Goal: Task Accomplishment & Management: Manage account settings

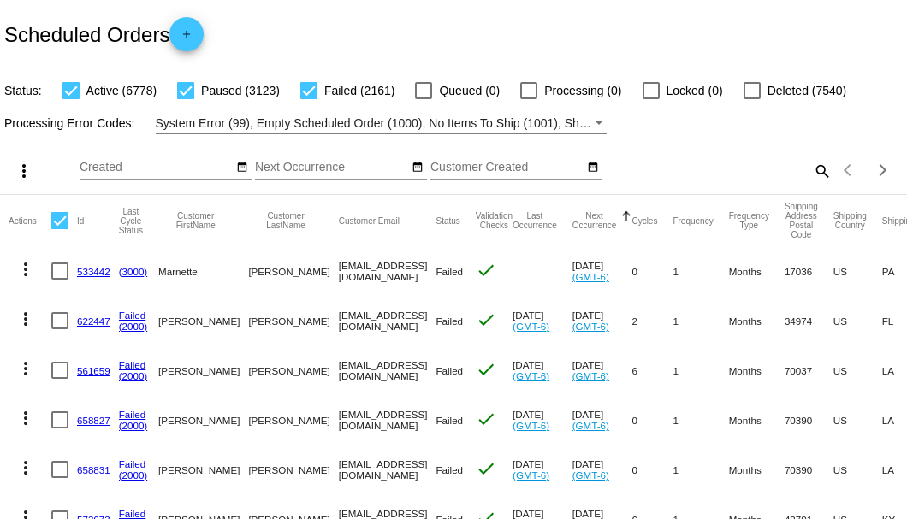
click at [813, 184] on mat-icon "search" at bounding box center [821, 170] width 21 height 27
click at [813, 175] on input "Search" at bounding box center [719, 168] width 226 height 14
paste input "821826"
type input "821826"
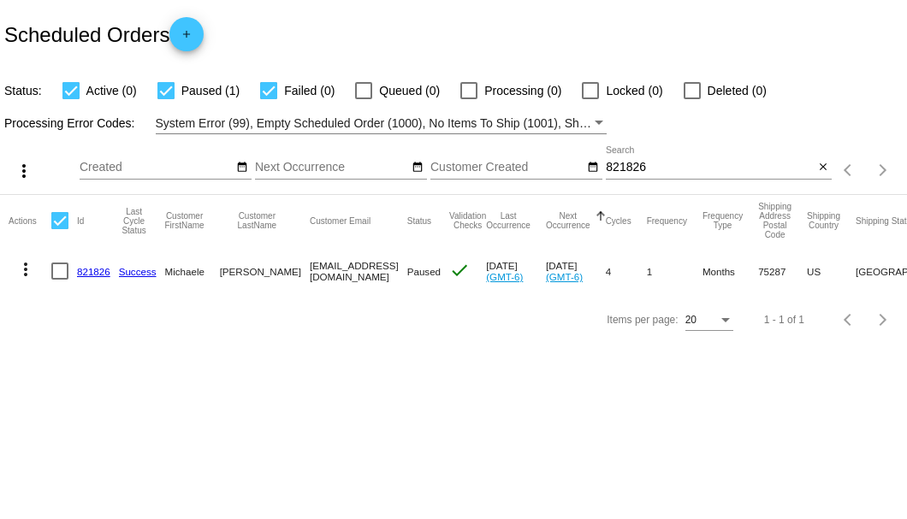
click at [87, 271] on link "821826" at bounding box center [93, 271] width 33 height 11
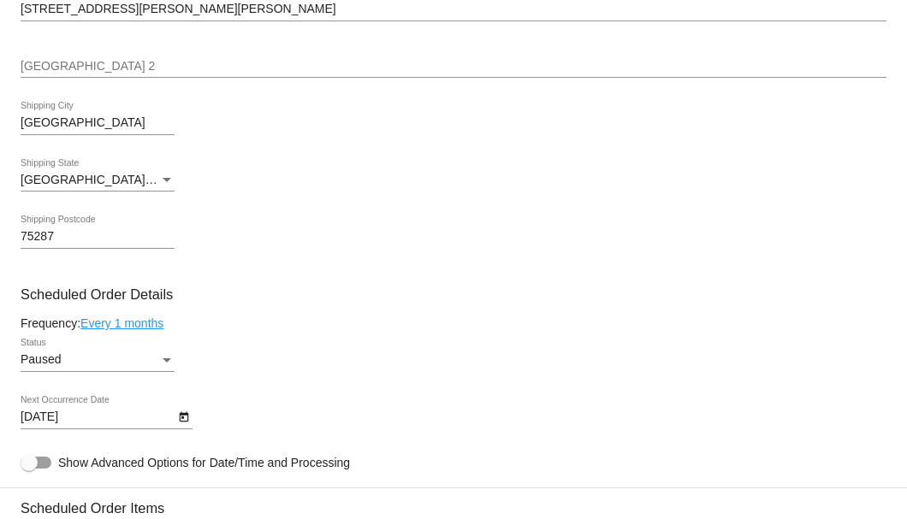
scroll to position [1027, 0]
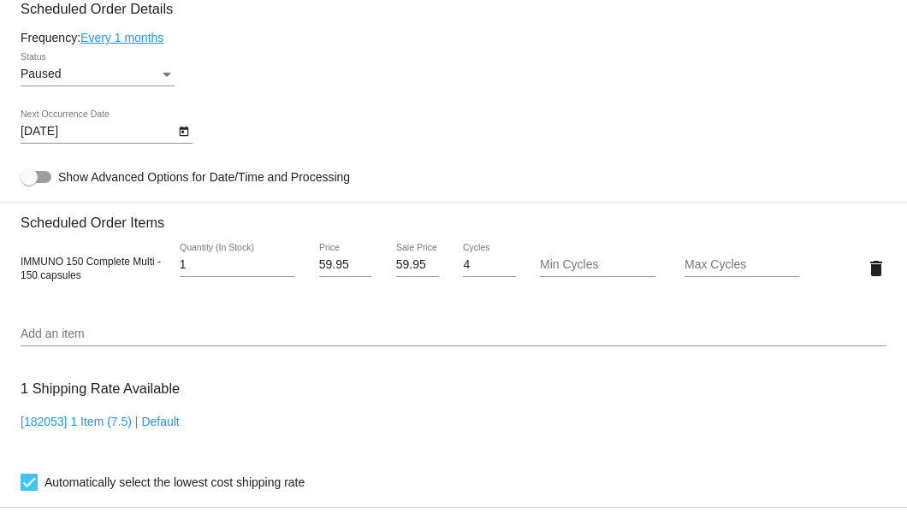
click at [183, 136] on icon "Open calendar" at bounding box center [184, 131] width 12 height 21
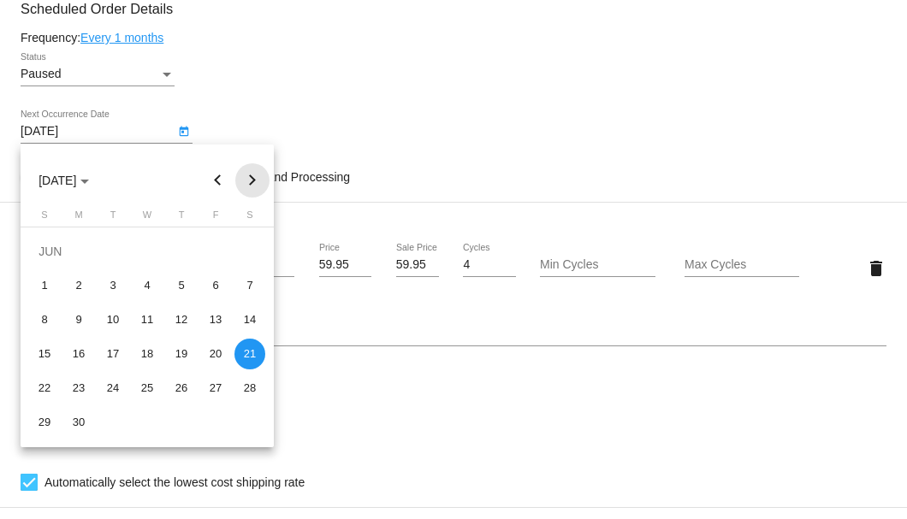
click at [253, 181] on button "Next month" at bounding box center [252, 180] width 34 height 34
click at [285, 136] on div at bounding box center [453, 259] width 907 height 519
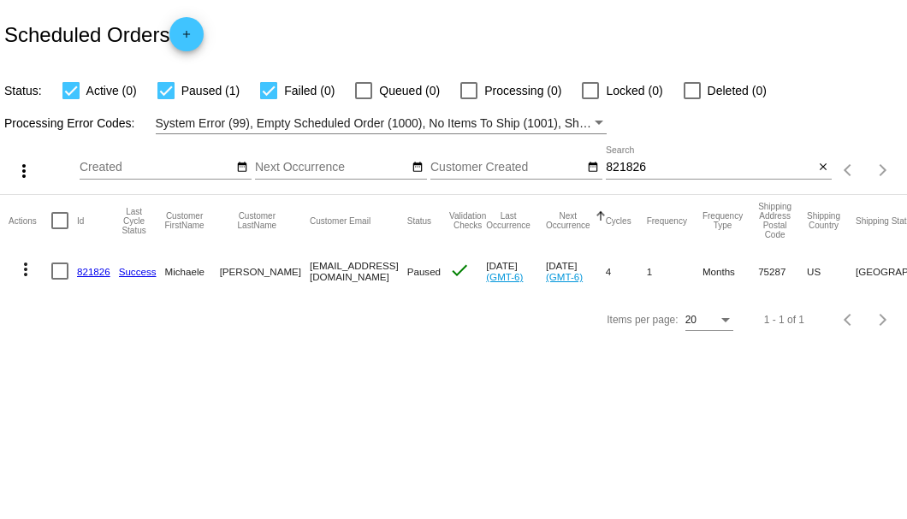
drag, startPoint x: 272, startPoint y: 270, endPoint x: 364, endPoint y: 267, distance: 91.6
click at [364, 267] on mat-row "more_vert 821826 Success Michaele Giles herjeep@swbell.net Paused check May 21 …" at bounding box center [644, 271] width 1270 height 50
copy mat-row "herjeep@swbell.net"
click at [56, 276] on div at bounding box center [59, 271] width 17 height 17
click at [59, 280] on input "checkbox" at bounding box center [59, 280] width 1 height 1
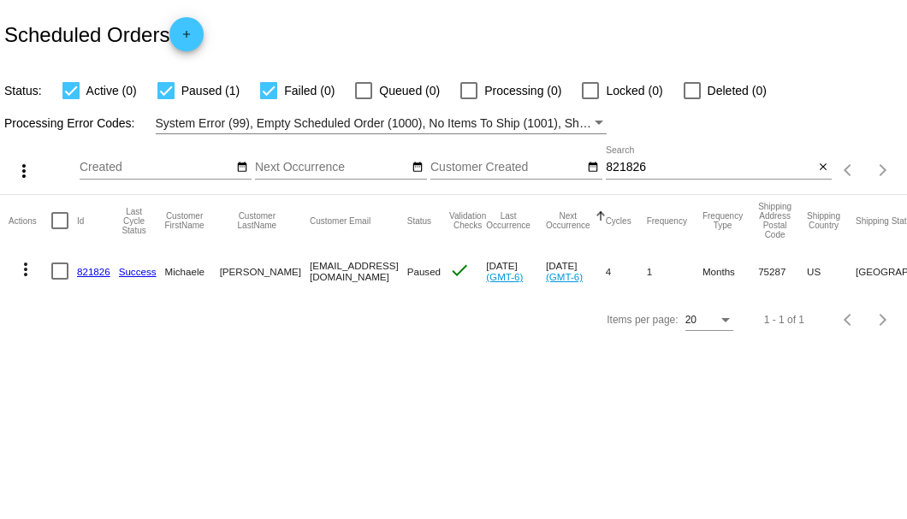
checkbox input "true"
click at [27, 274] on mat-icon "more_vert" at bounding box center [25, 269] width 21 height 21
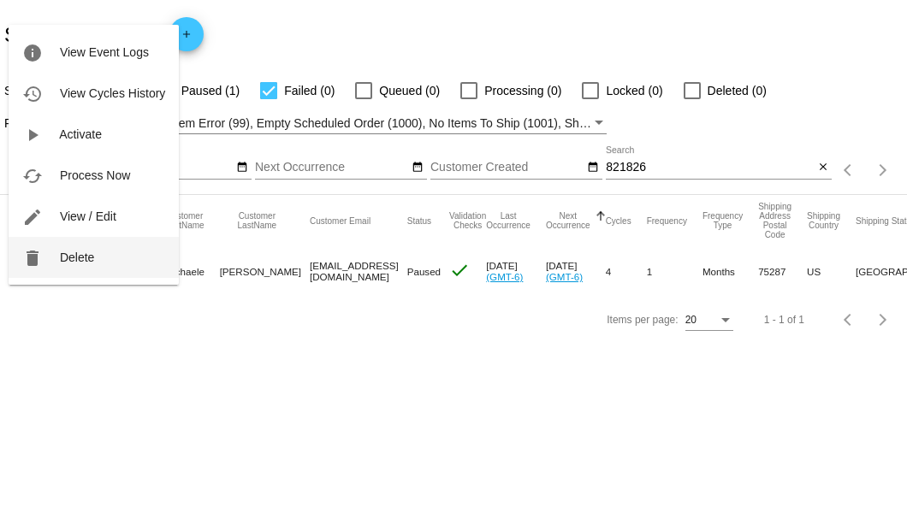
click at [89, 265] on button "delete Delete" at bounding box center [94, 257] width 170 height 41
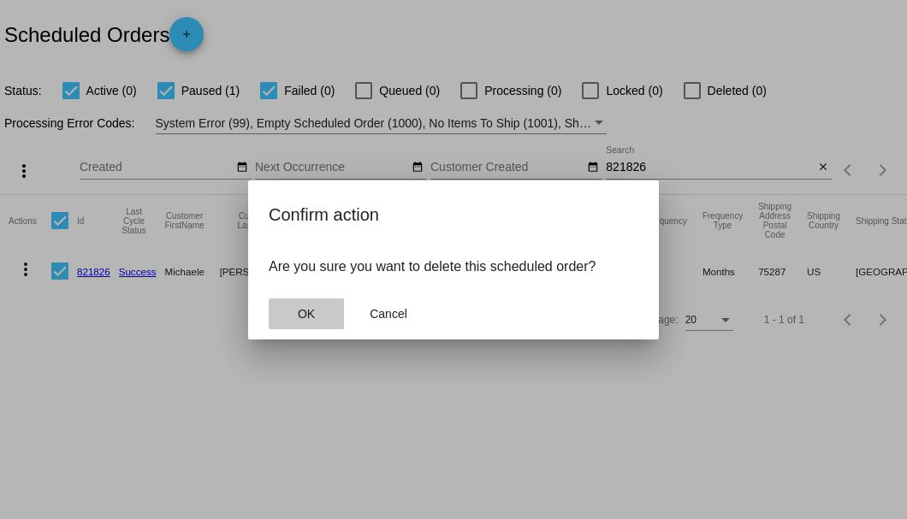
click at [310, 311] on span "OK" at bounding box center [306, 314] width 17 height 14
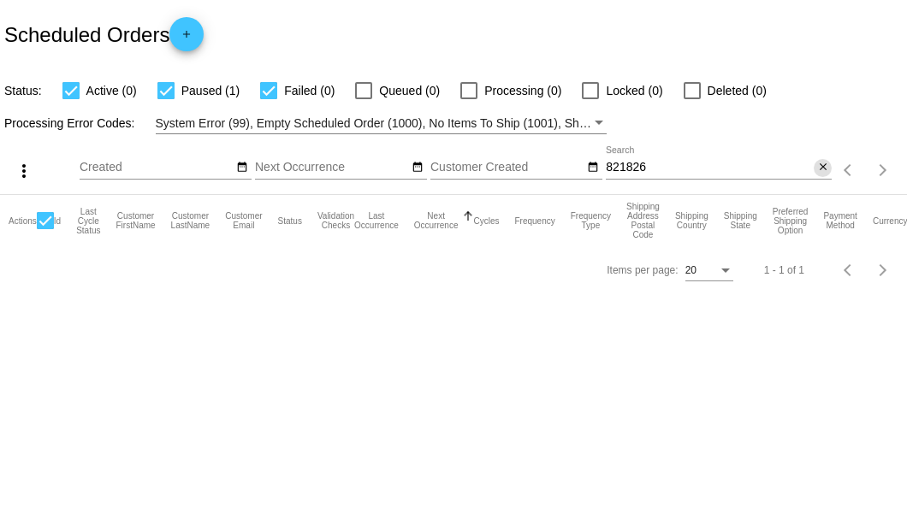
click at [820, 173] on mat-icon "close" at bounding box center [823, 168] width 12 height 14
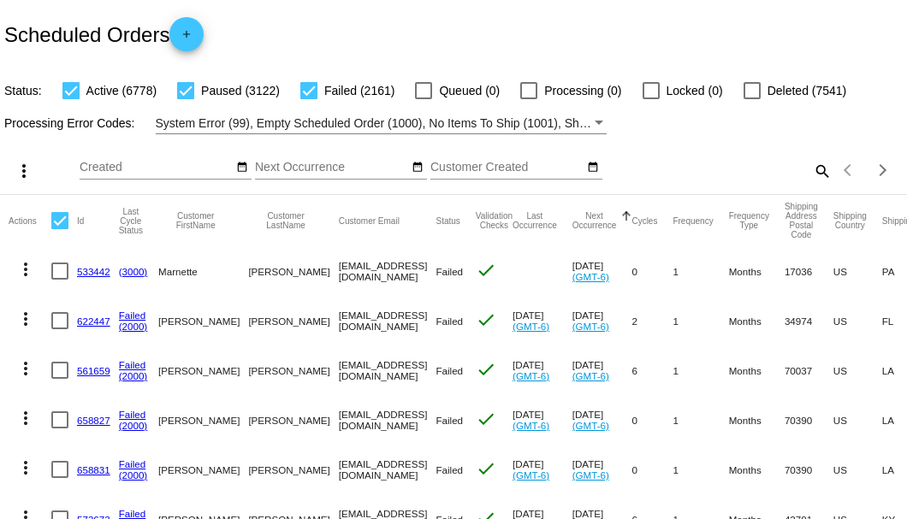
click at [811, 184] on mat-icon "search" at bounding box center [821, 170] width 21 height 27
click at [808, 175] on input "Search" at bounding box center [719, 168] width 226 height 14
paste input "971430"
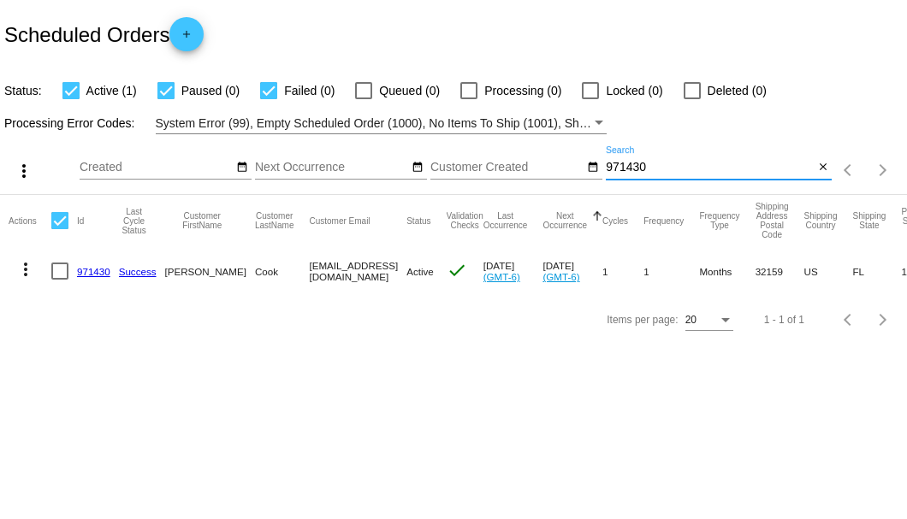
type input "971430"
click at [92, 270] on link "971430" at bounding box center [93, 271] width 33 height 11
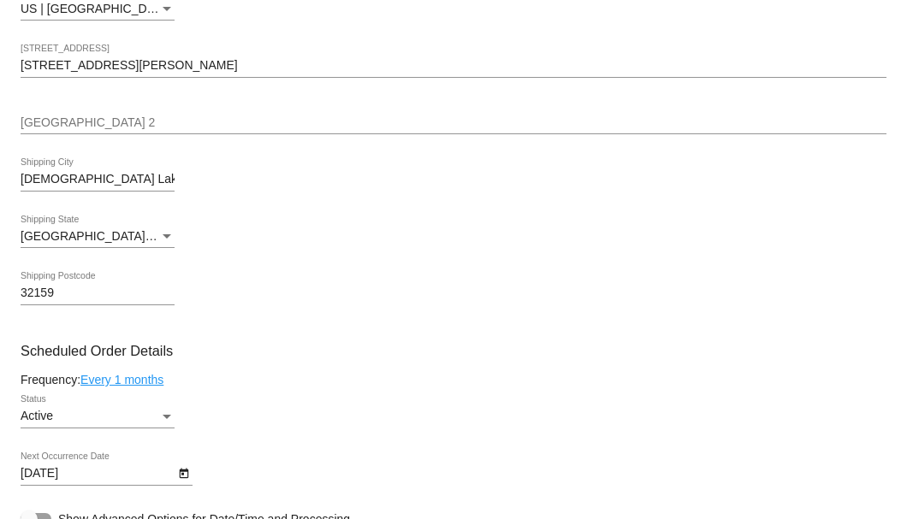
scroll to position [912, 0]
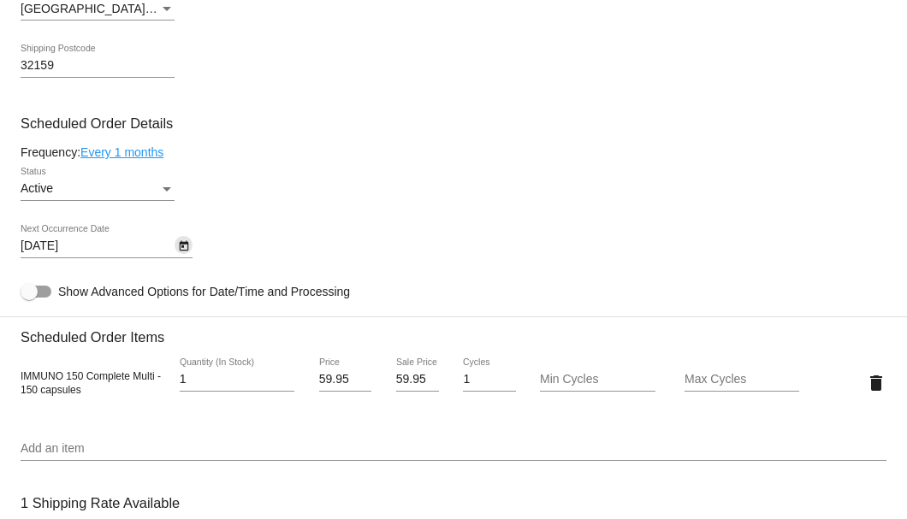
click at [187, 247] on icon "Open calendar" at bounding box center [184, 246] width 12 height 21
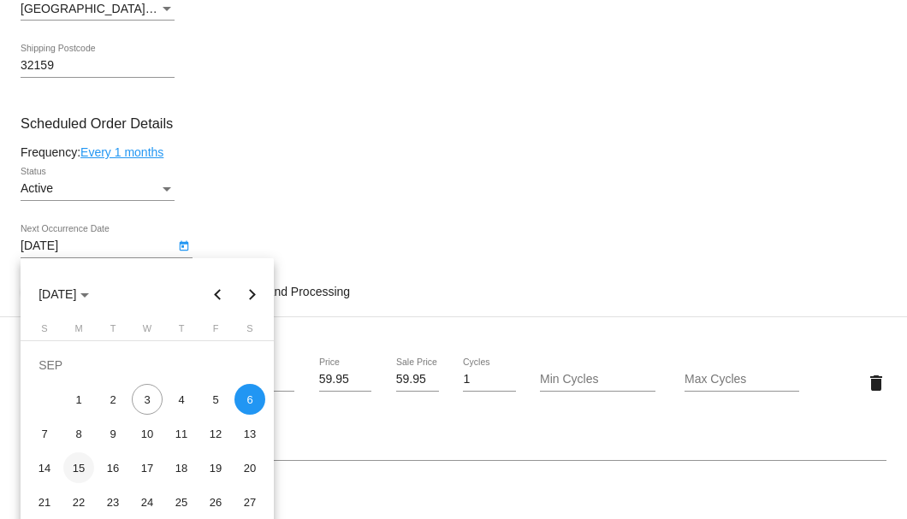
click at [82, 468] on div "15" at bounding box center [78, 468] width 31 height 31
type input "[DATE]"
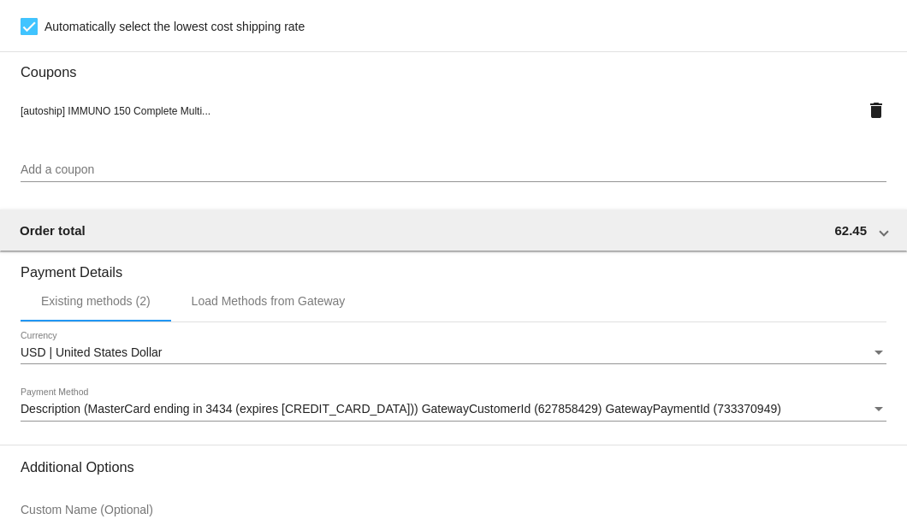
scroll to position [1651, 0]
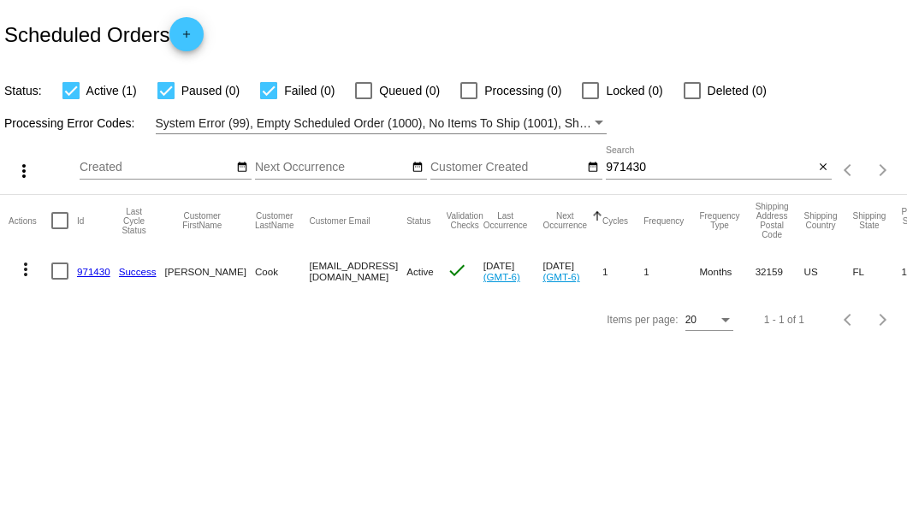
click at [79, 269] on link "971430" at bounding box center [93, 271] width 33 height 11
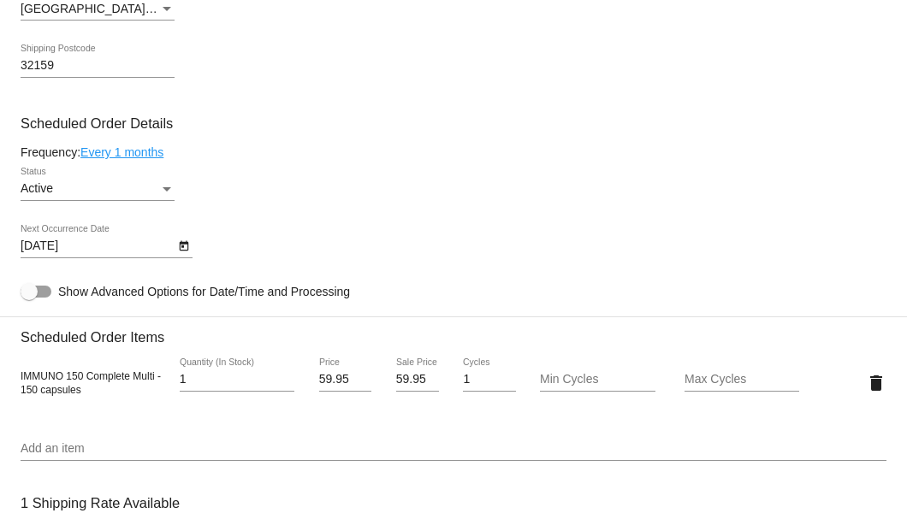
scroll to position [969, 0]
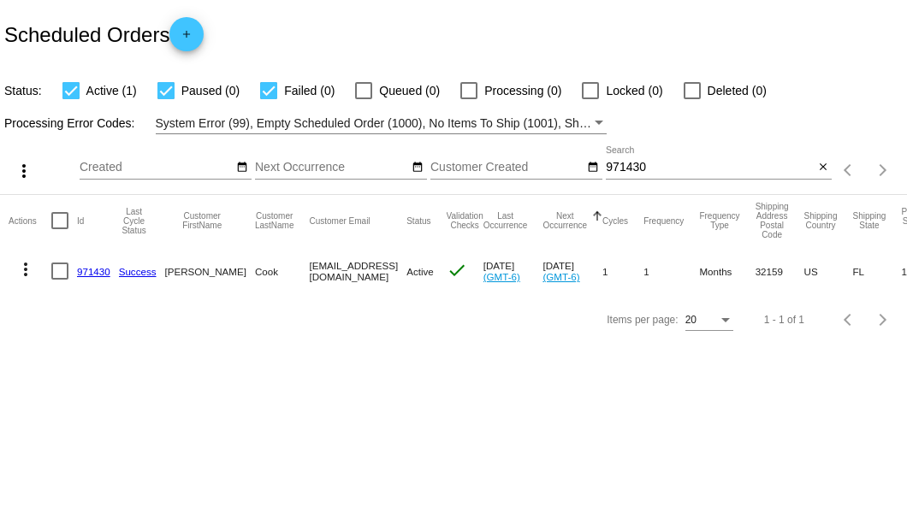
click at [637, 169] on input "971430" at bounding box center [710, 168] width 208 height 14
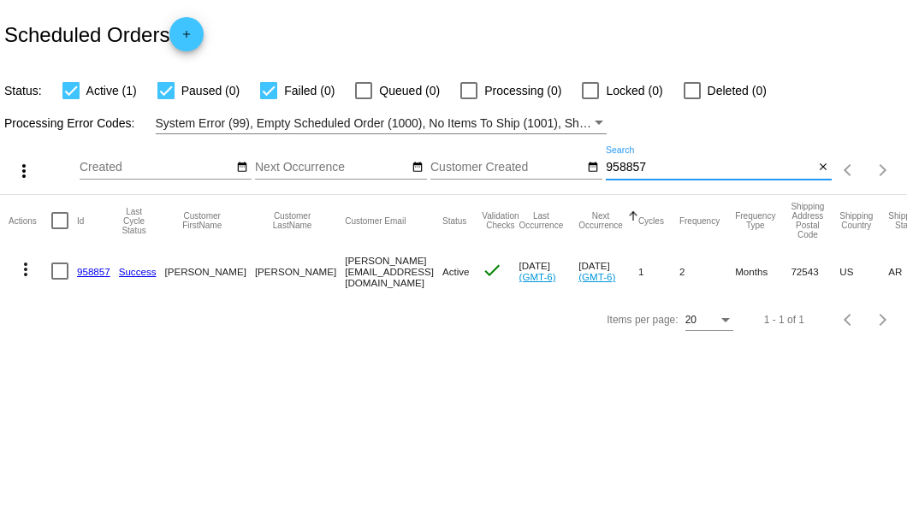
type input "958857"
click at [85, 269] on link "958857" at bounding box center [93, 271] width 33 height 11
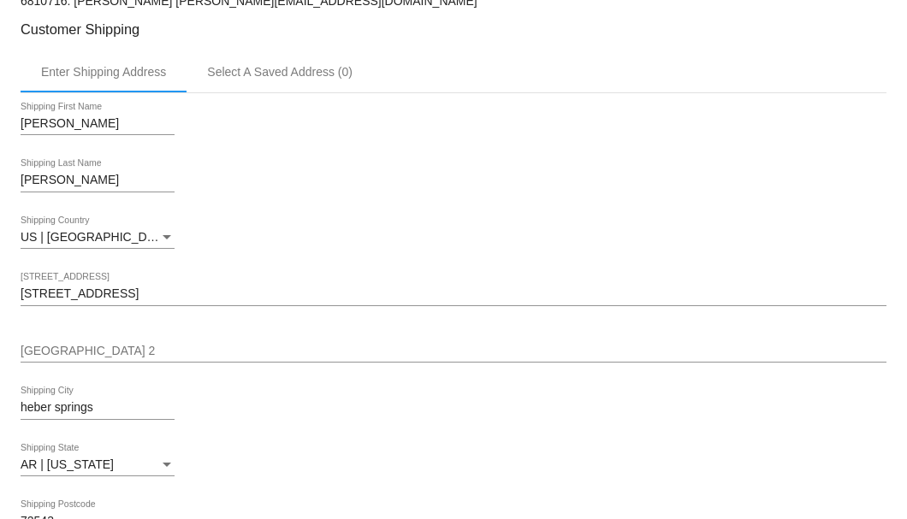
scroll to position [627, 0]
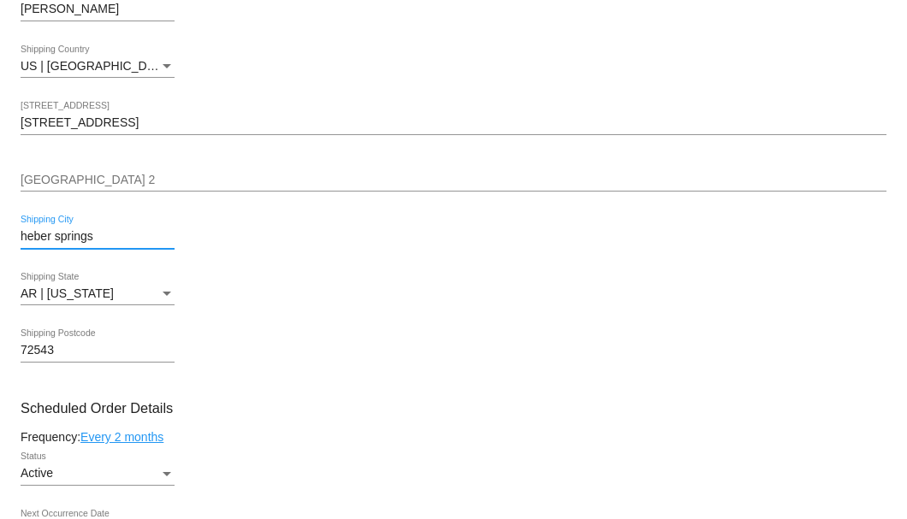
click at [26, 234] on input "heber springs" at bounding box center [98, 237] width 154 height 14
click at [62, 236] on input "Heber springs" at bounding box center [98, 237] width 154 height 14
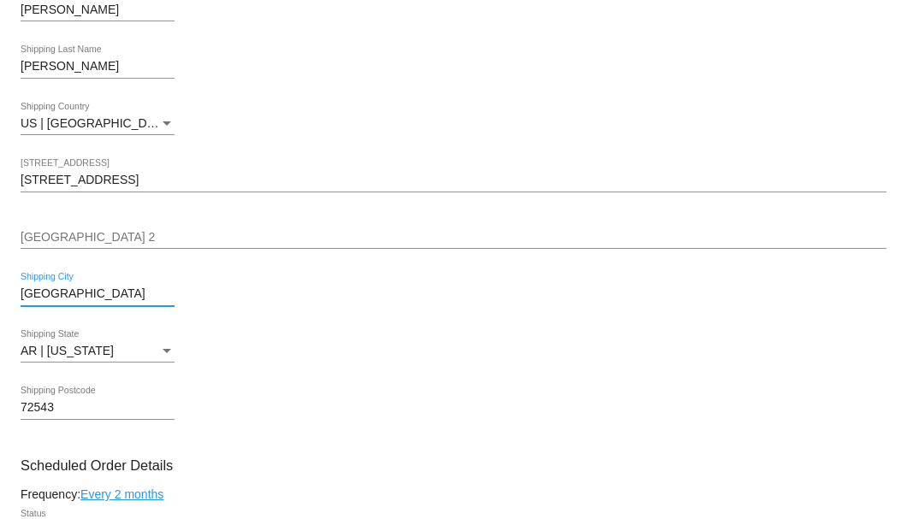
type input "[GEOGRAPHIC_DATA]"
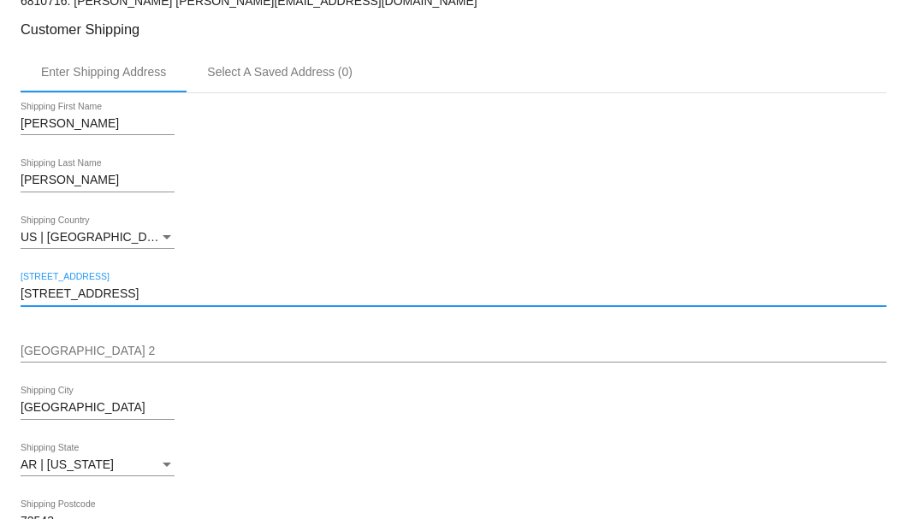
scroll to position [342, 0]
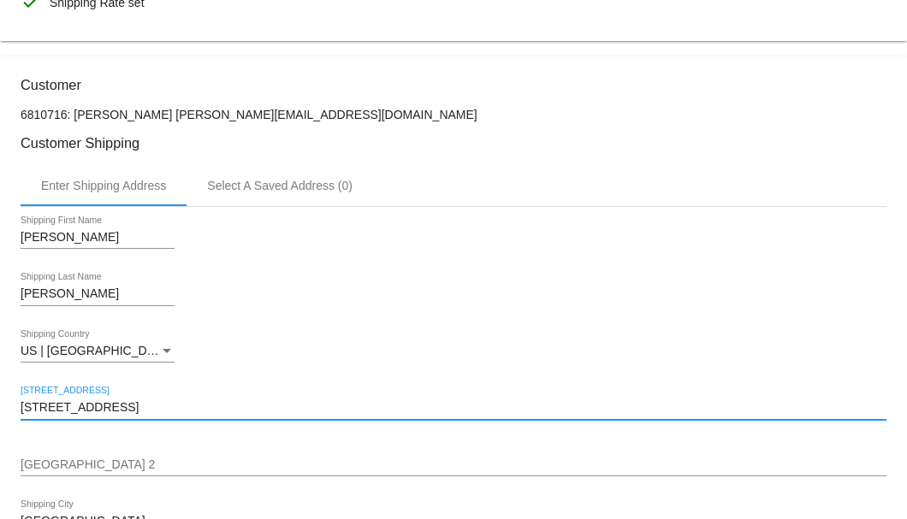
type input "[STREET_ADDRESS]"
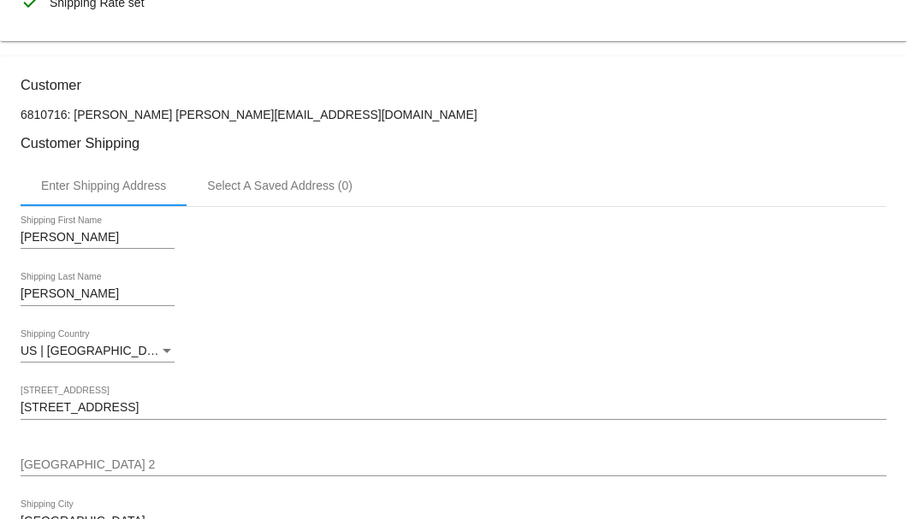
drag, startPoint x: 305, startPoint y: 112, endPoint x: 169, endPoint y: 109, distance: 135.2
click at [169, 109] on p "6810716: [PERSON_NAME] [PERSON_NAME][EMAIL_ADDRESS][DOMAIN_NAME]" at bounding box center [454, 115] width 866 height 14
click at [201, 109] on p "6810716: [PERSON_NAME] [PERSON_NAME][EMAIL_ADDRESS][DOMAIN_NAME]" at bounding box center [454, 115] width 866 height 14
drag, startPoint x: 299, startPoint y: 109, endPoint x: 173, endPoint y: 113, distance: 125.8
click at [173, 113] on p "6810716: [PERSON_NAME] [PERSON_NAME][EMAIL_ADDRESS][DOMAIN_NAME]" at bounding box center [454, 115] width 866 height 14
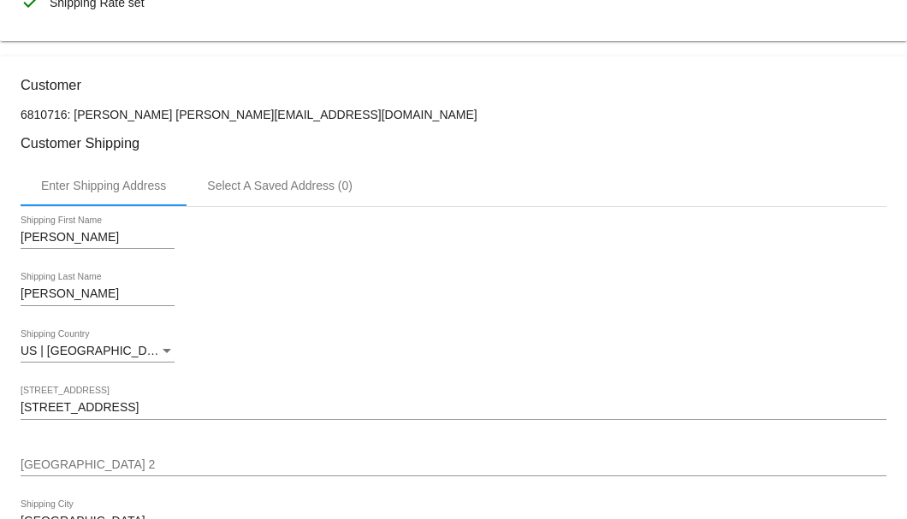
copy p "[PERSON_NAME][EMAIL_ADDRESS][DOMAIN_NAME]"
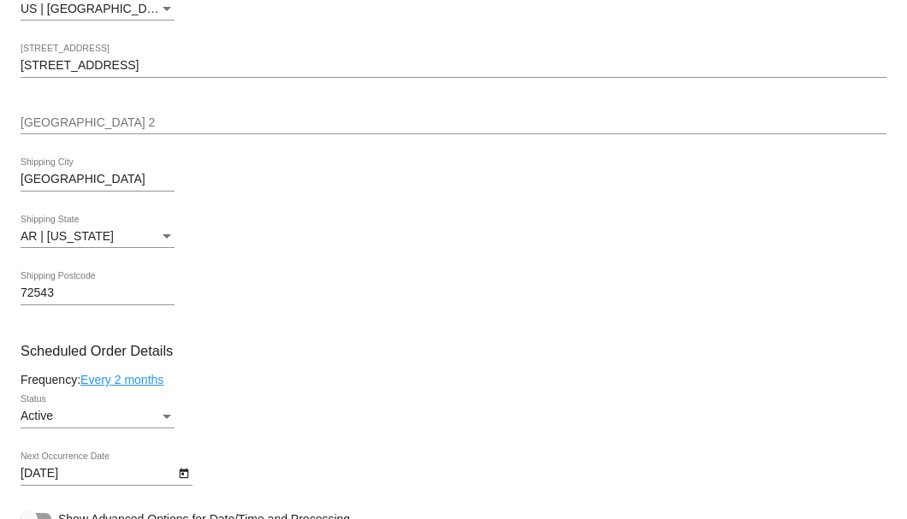
scroll to position [741, 0]
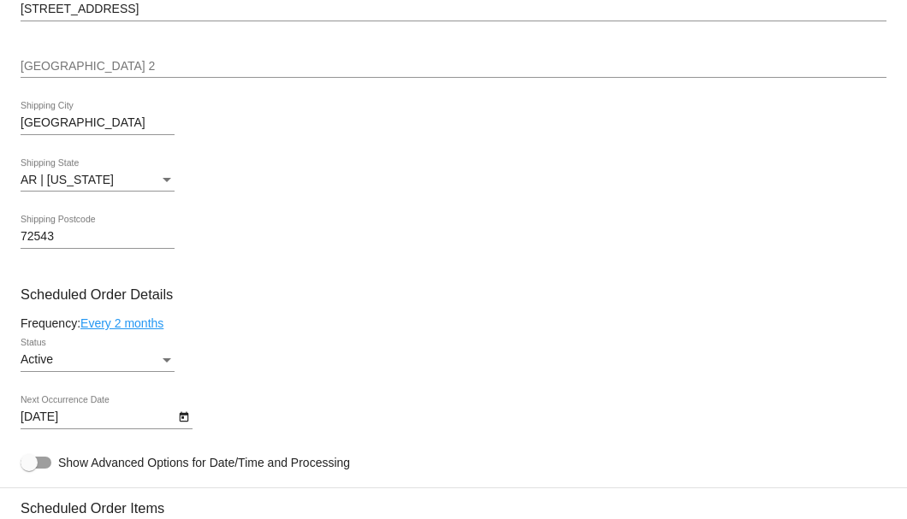
click at [157, 324] on link "Every 2 months" at bounding box center [121, 324] width 83 height 14
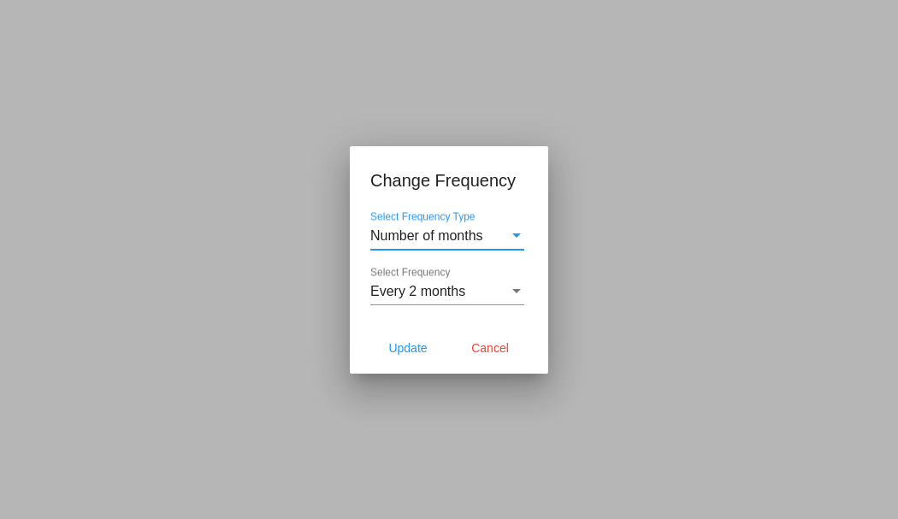
click at [412, 301] on div "Every 2 months Select Frequency" at bounding box center [447, 286] width 154 height 38
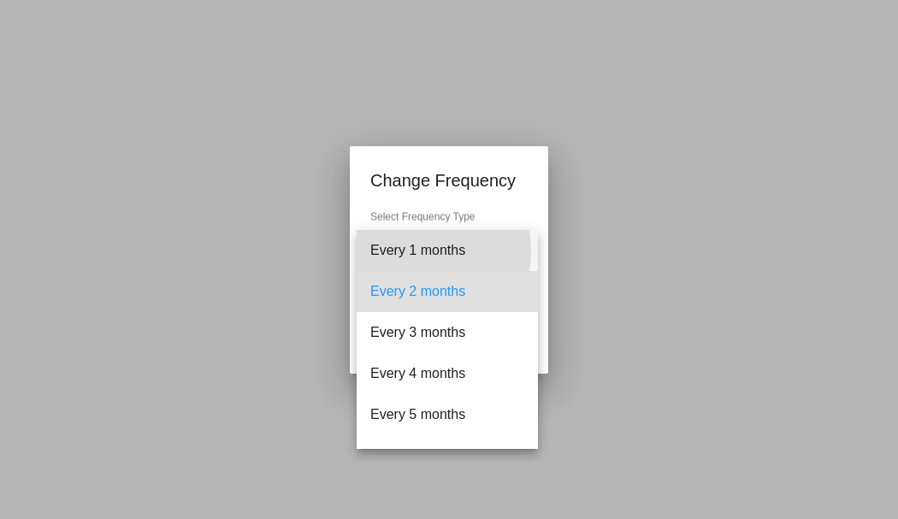
click at [414, 250] on span "Every 1 months" at bounding box center [447, 250] width 154 height 41
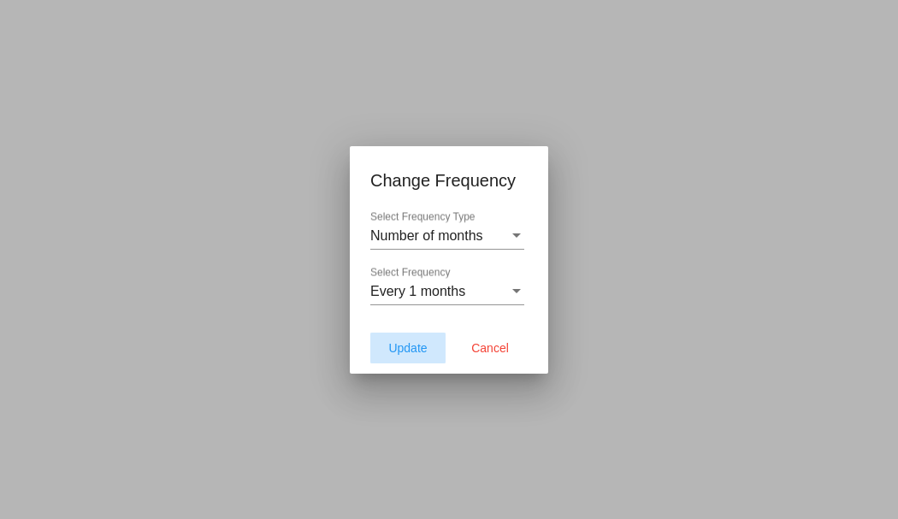
click at [408, 345] on span "Update" at bounding box center [407, 348] width 38 height 14
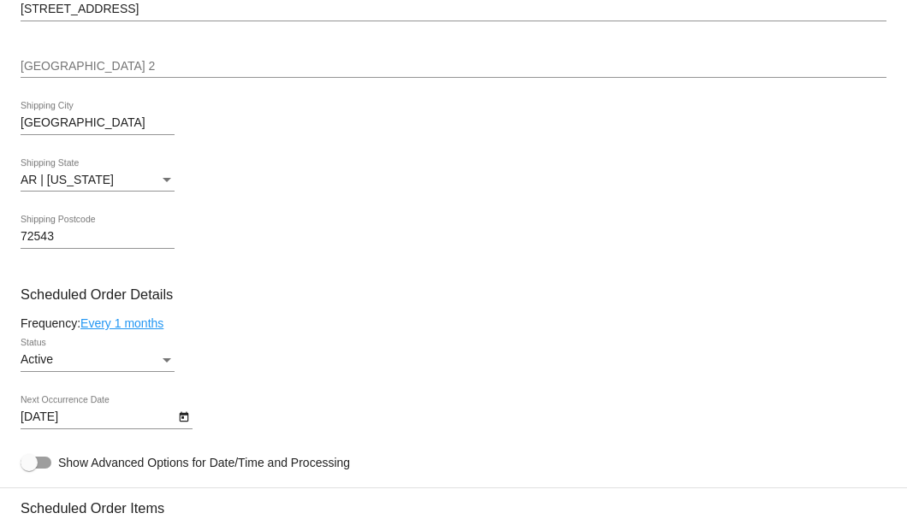
scroll to position [912, 0]
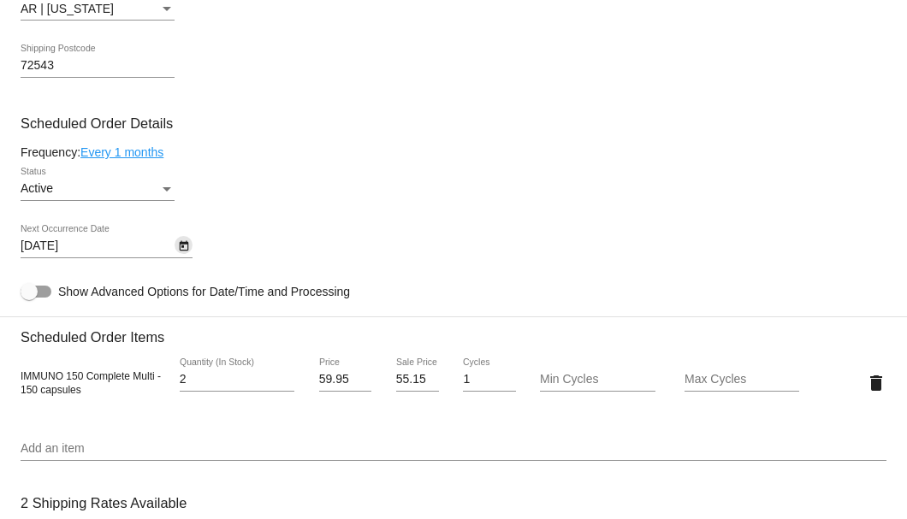
click at [186, 248] on icon "Open calendar" at bounding box center [184, 246] width 12 height 21
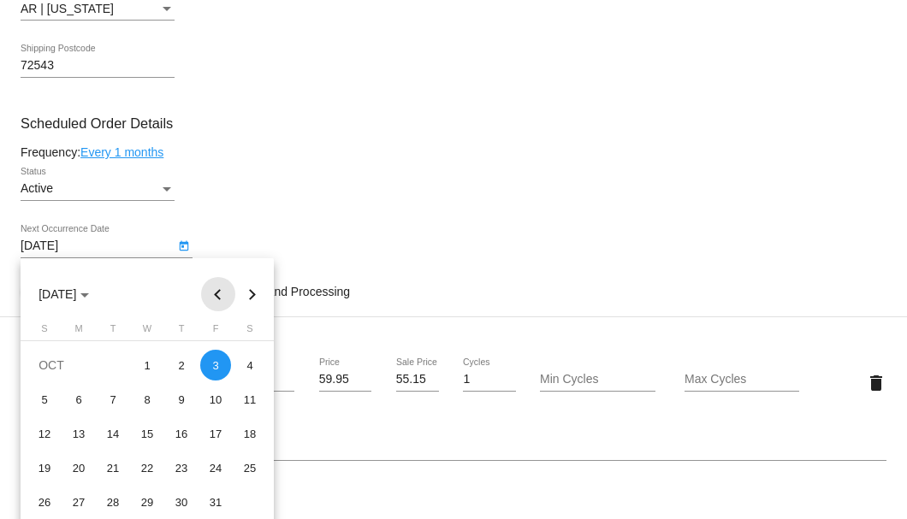
click at [214, 287] on button "Previous month" at bounding box center [218, 294] width 34 height 34
click at [82, 469] on div "15" at bounding box center [78, 468] width 31 height 31
type input "9/15/2025"
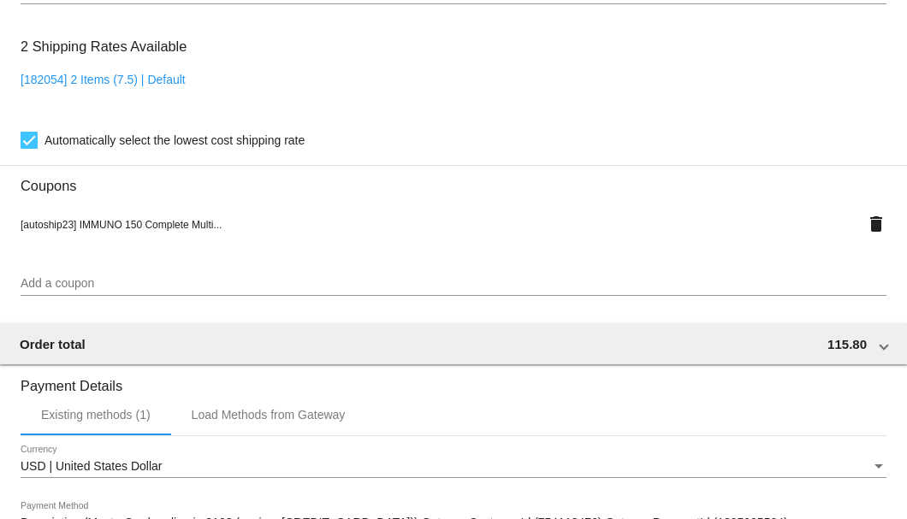
scroll to position [1651, 0]
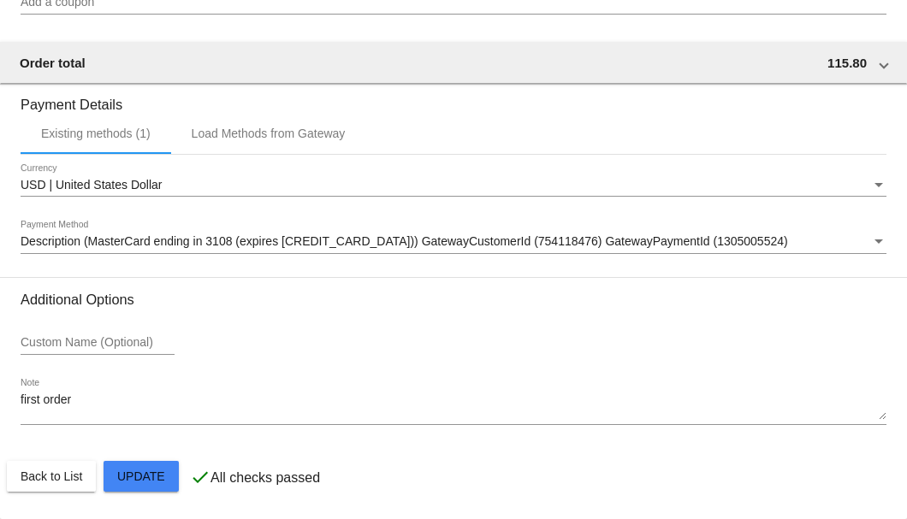
click at [139, 458] on mat-card-actions "Back to List Update" at bounding box center [453, 476] width 893 height 44
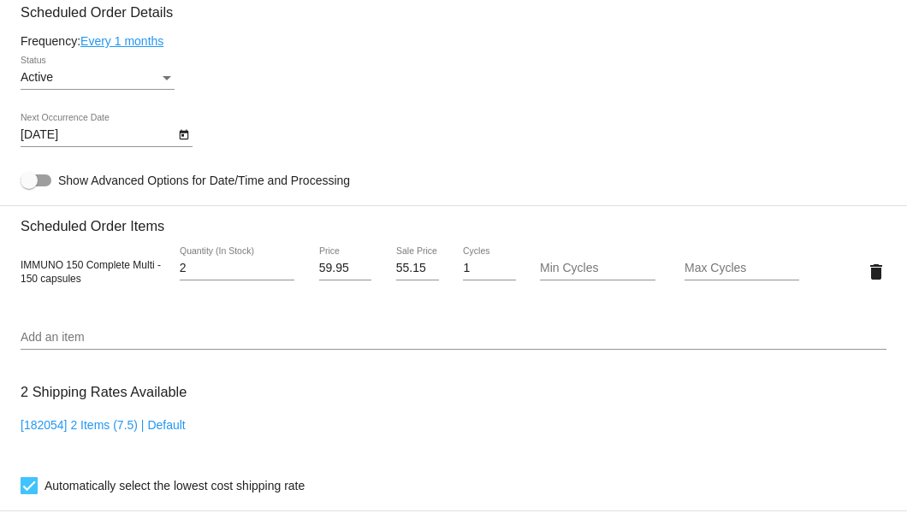
scroll to position [852, 0]
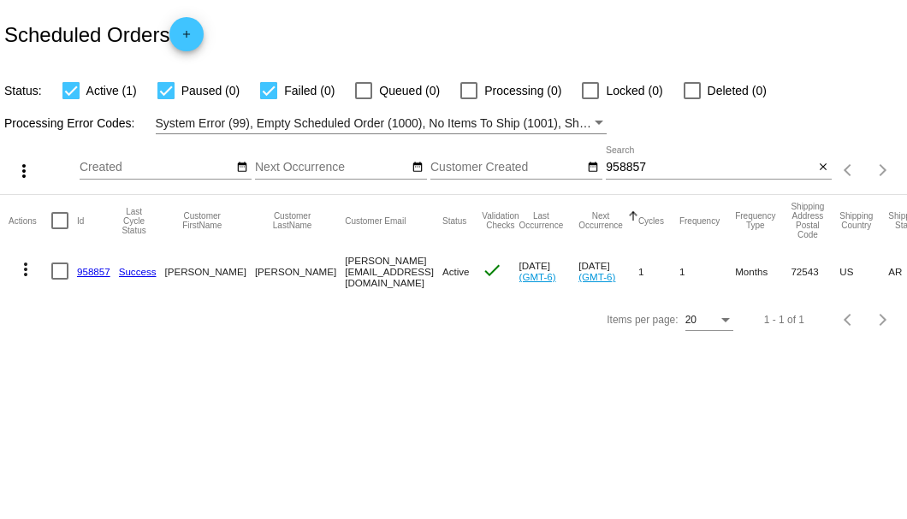
click at [97, 269] on link "958857" at bounding box center [93, 271] width 33 height 11
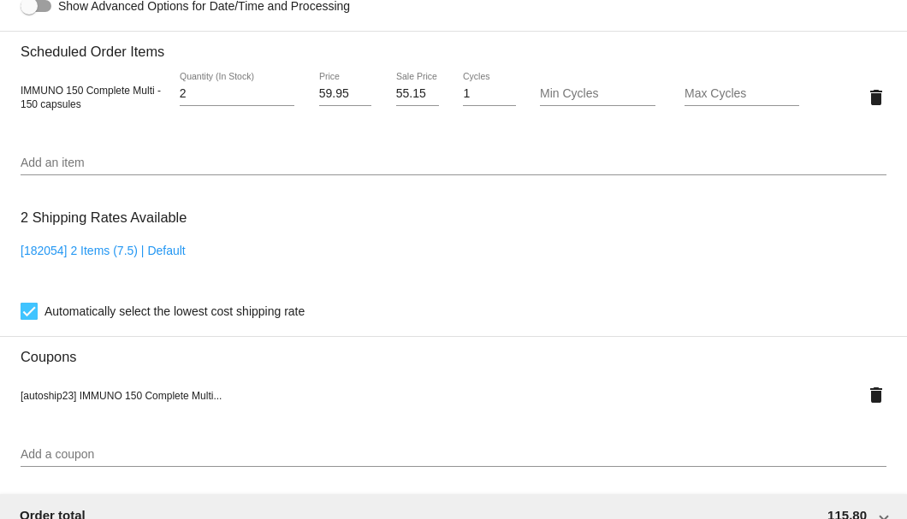
scroll to position [1483, 0]
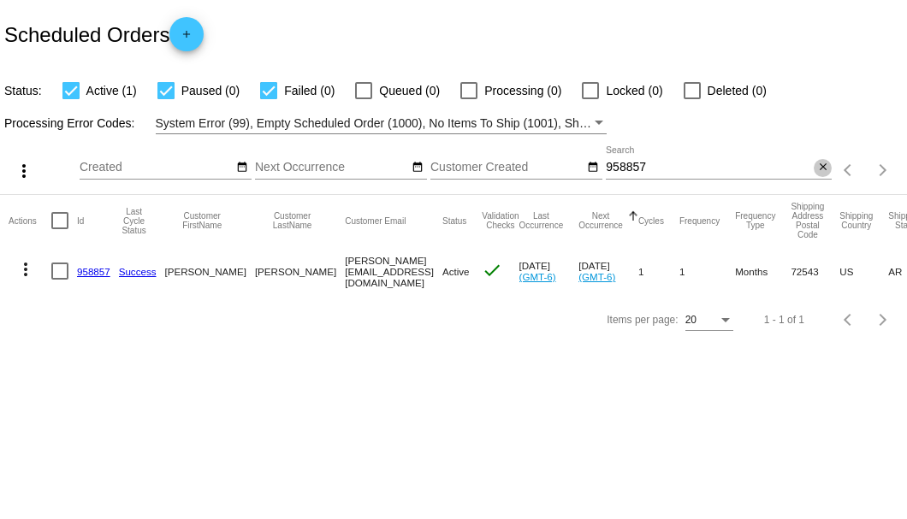
click at [820, 167] on mat-icon "close" at bounding box center [823, 168] width 12 height 14
